Goal: Task Accomplishment & Management: Manage account settings

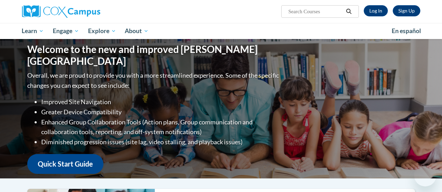
click at [375, 14] on link "Log In" at bounding box center [376, 10] width 24 height 11
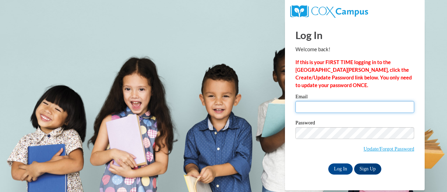
click at [307, 109] on input "Email" at bounding box center [354, 107] width 119 height 12
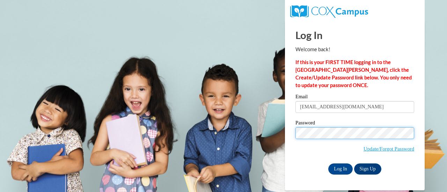
type input "[EMAIL_ADDRESS][DOMAIN_NAME]"
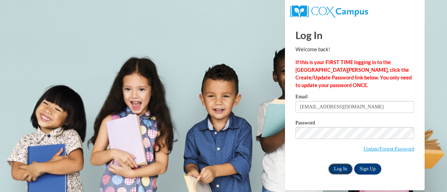
click at [343, 164] on input "Log In" at bounding box center [340, 169] width 24 height 11
click at [340, 167] on input "Log In" at bounding box center [340, 169] width 24 height 11
